Goal: Use online tool/utility: Use online tool/utility

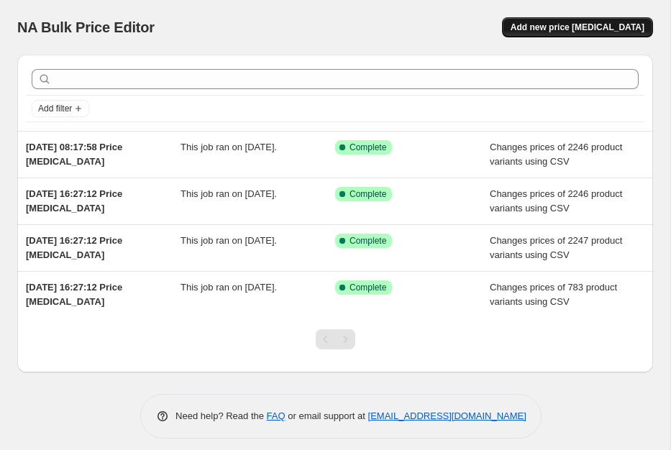
click at [553, 32] on span "Add new price [MEDICAL_DATA]" at bounding box center [578, 28] width 134 height 12
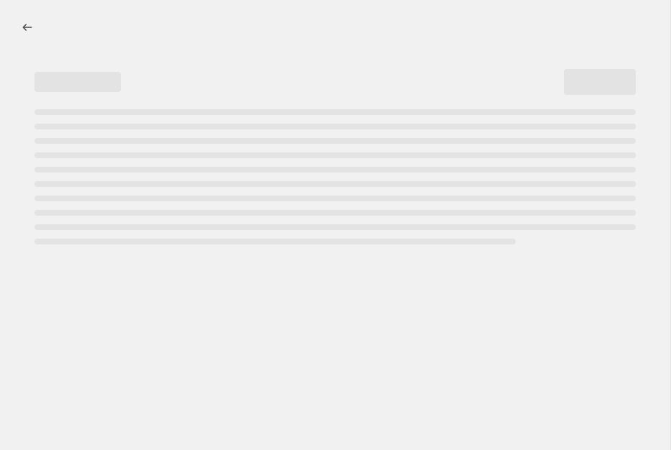
select select "percentage"
